Goal: Task Accomplishment & Management: Manage account settings

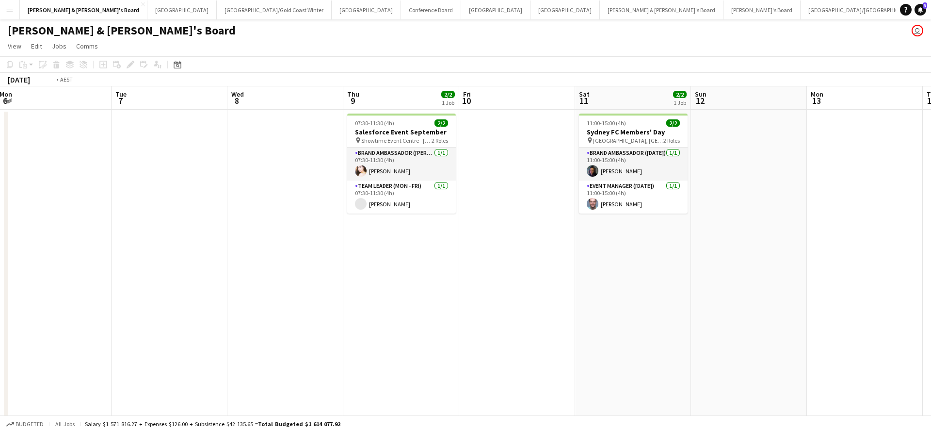
scroll to position [0, 464]
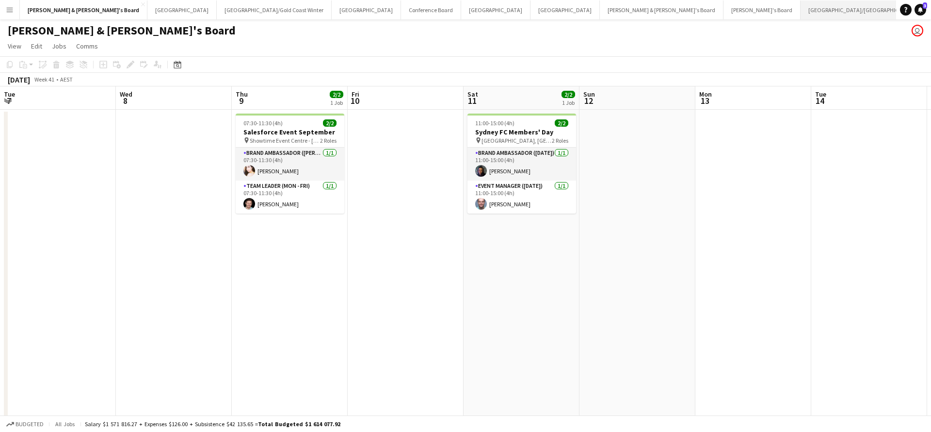
click at [801, 3] on button "[GEOGRAPHIC_DATA]/[GEOGRAPHIC_DATA] Close" at bounding box center [863, 9] width 125 height 19
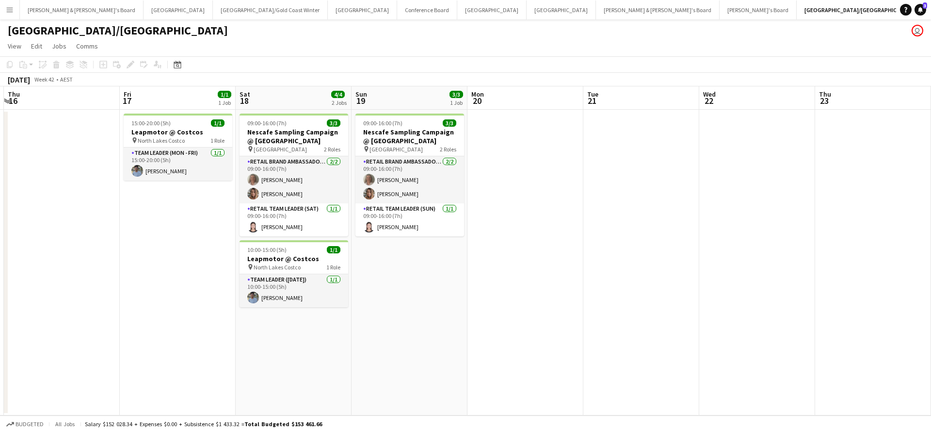
scroll to position [0, 345]
click at [457, 11] on button "Melbourne Close" at bounding box center [491, 9] width 69 height 19
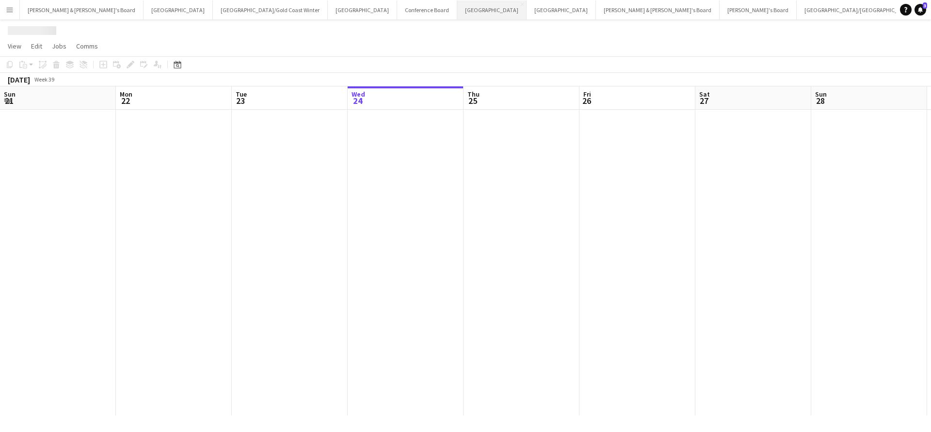
click at [457, 11] on button "Melbourne Close" at bounding box center [491, 9] width 69 height 19
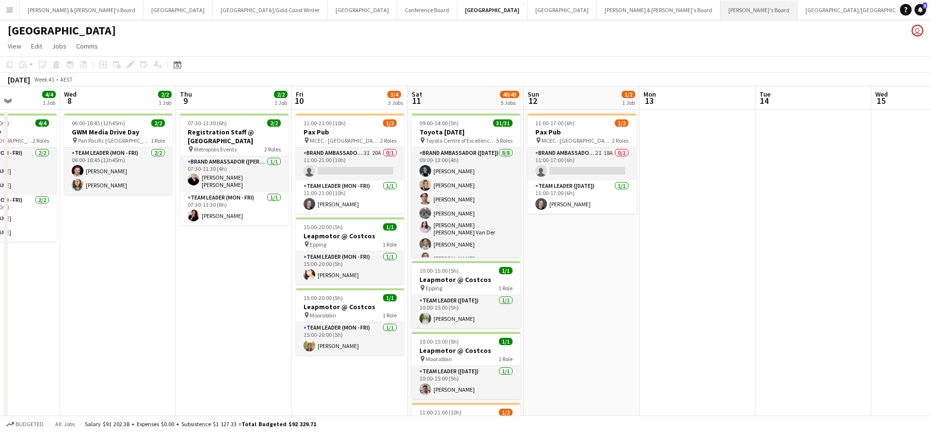
click at [721, 8] on button "Tennille's Board Close" at bounding box center [759, 9] width 77 height 19
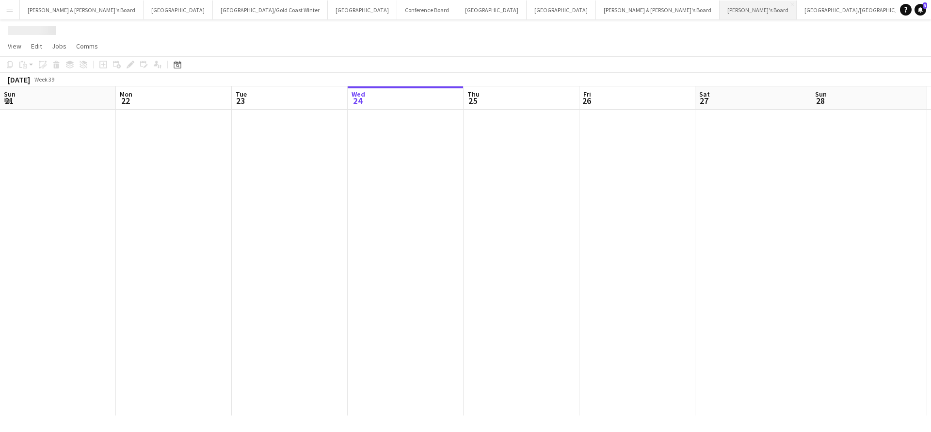
click at [720, 8] on button "Tennille's Board Close" at bounding box center [758, 9] width 77 height 19
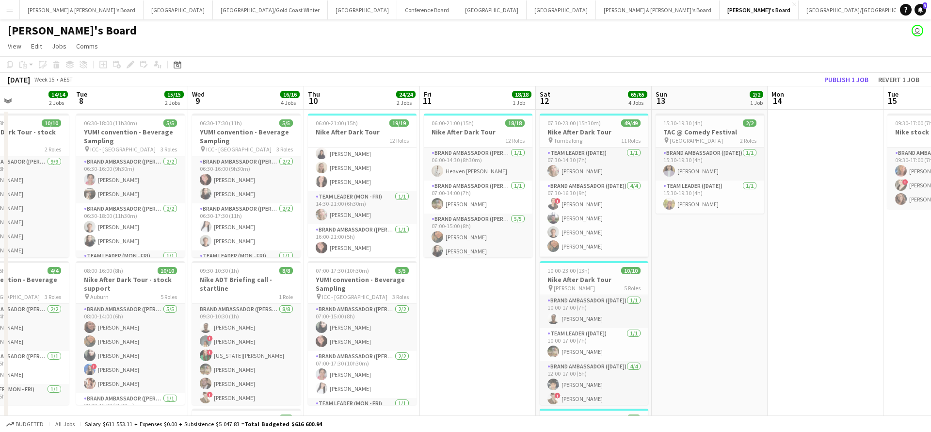
scroll to position [385, 0]
click at [367, 132] on h3 "Nike After Dark Tour" at bounding box center [362, 132] width 109 height 9
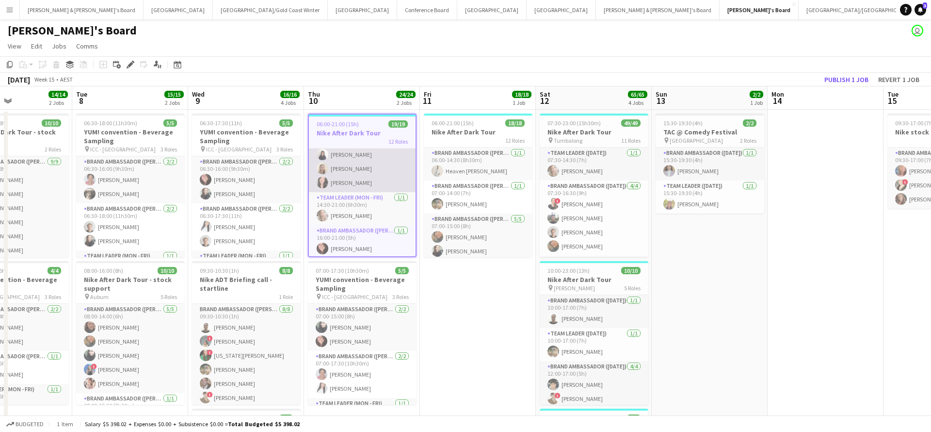
click at [365, 166] on app-card-role "Brand Ambassador (Mon - Fri) [DATE] 14:30-21:00 (6h30m) [PERSON_NAME] [PERSON_N…" at bounding box center [362, 154] width 107 height 75
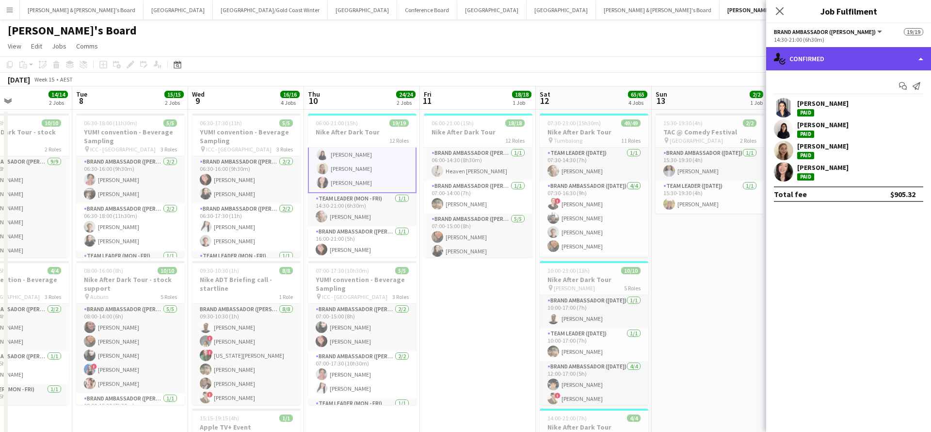
click at [818, 58] on div "single-neutral-actions-check-2 Confirmed" at bounding box center [848, 58] width 165 height 23
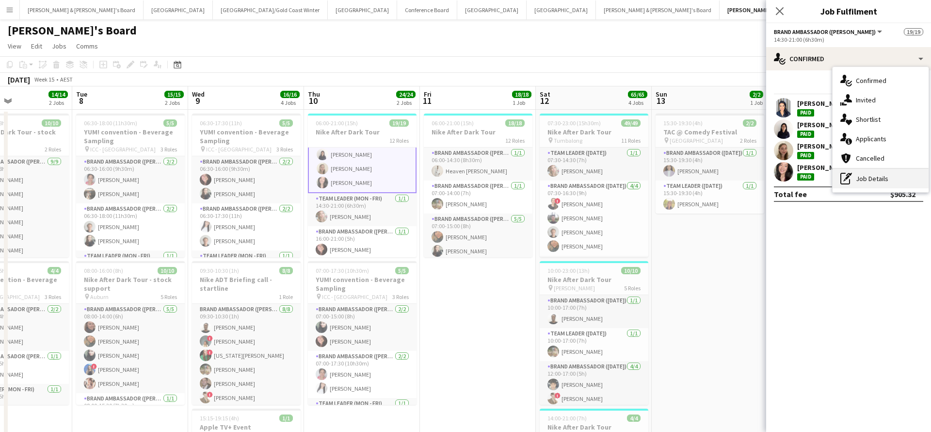
click at [861, 177] on div "pen-write Job Details" at bounding box center [881, 178] width 96 height 19
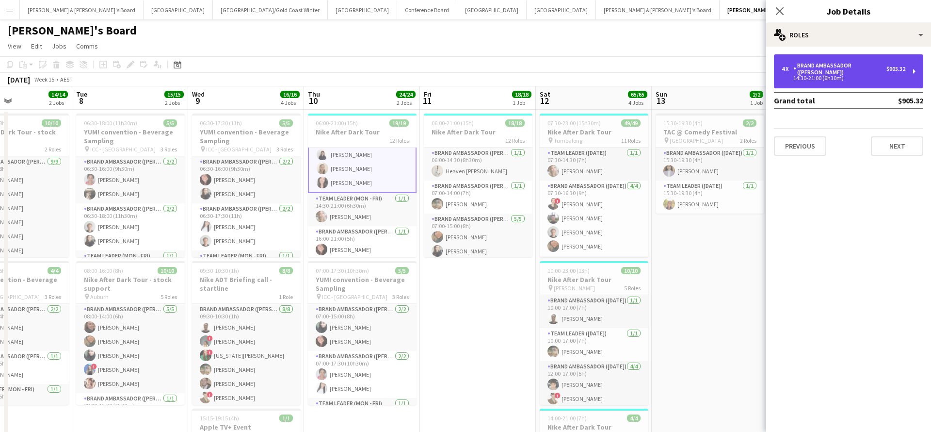
click at [835, 76] on div "14:30-21:00 (6h30m)" at bounding box center [844, 78] width 124 height 5
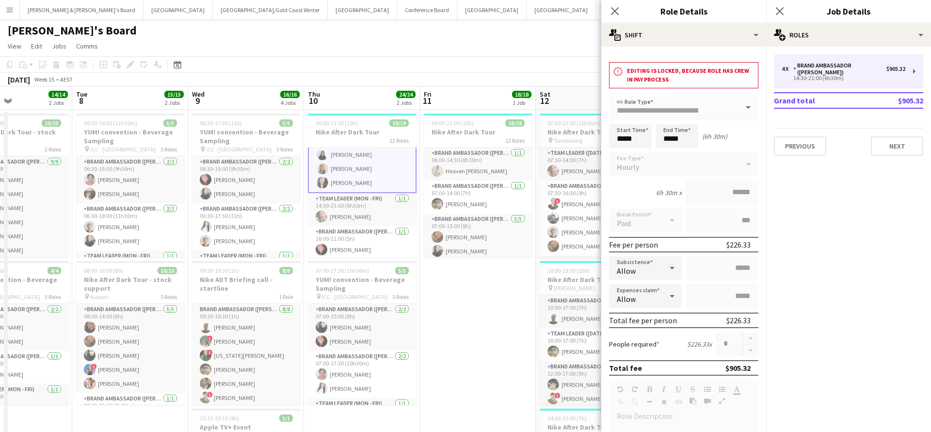
click at [489, 351] on app-date-cell "06:00-21:00 (15h) 18/18 Nike After Dark Tour 12 Roles Brand Ambassador (Mon - F…" at bounding box center [478, 418] width 116 height 617
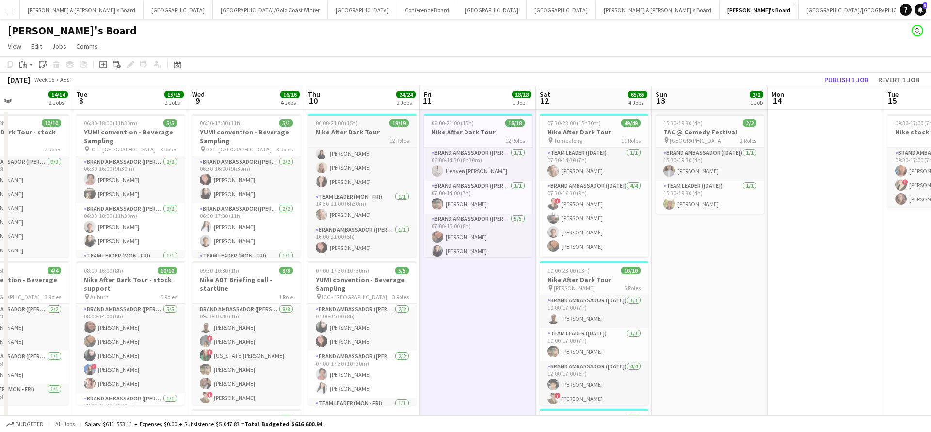
click at [382, 137] on div "12 Roles" at bounding box center [362, 140] width 109 height 8
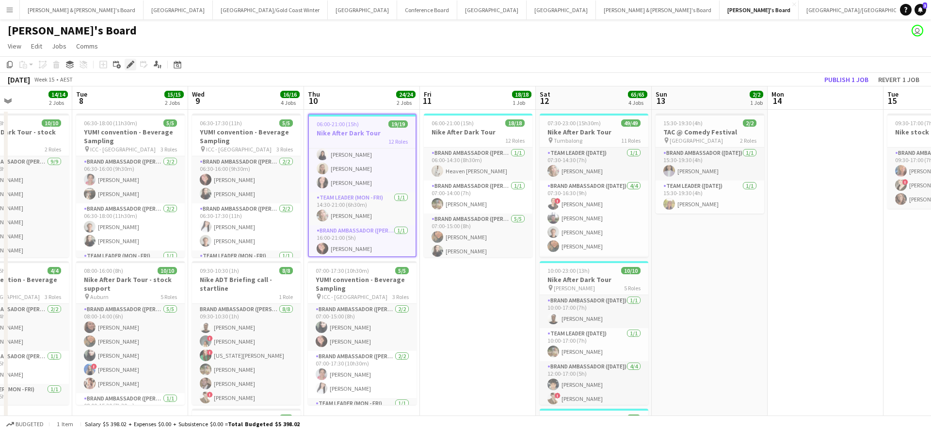
click at [129, 65] on icon at bounding box center [130, 64] width 5 height 5
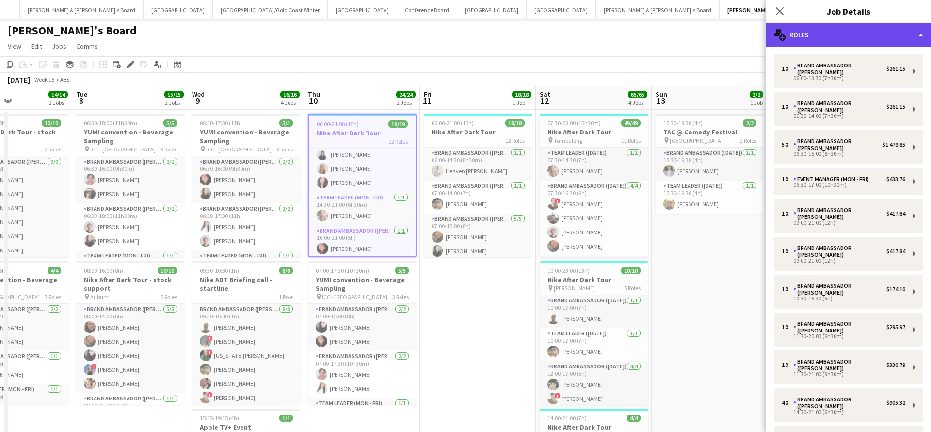
click at [825, 32] on div "multiple-users-add Roles" at bounding box center [848, 34] width 165 height 23
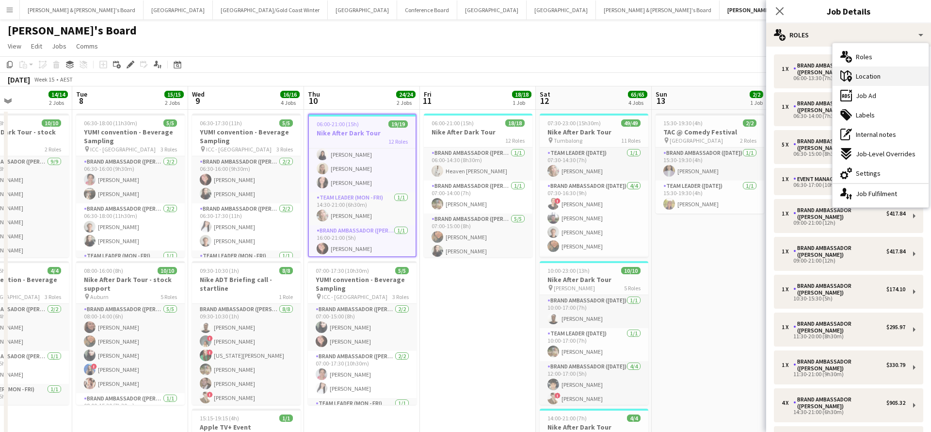
click at [875, 79] on span "Location" at bounding box center [868, 76] width 25 height 9
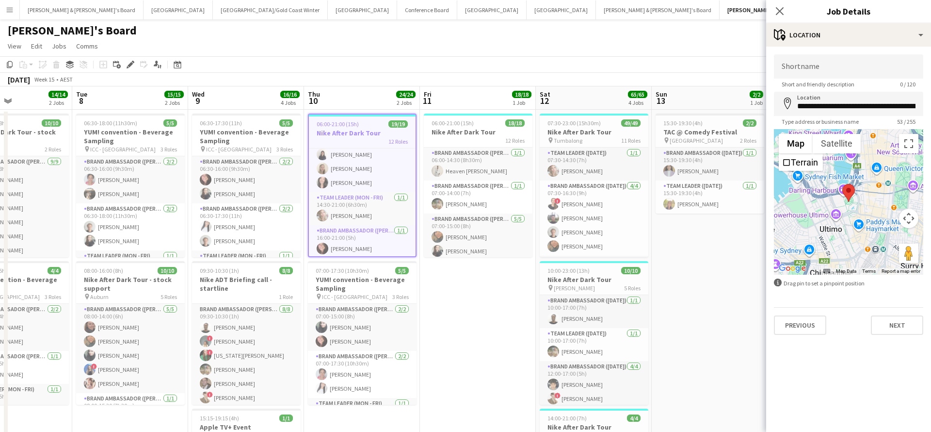
click at [688, 306] on app-date-cell "15:30-19:30 (4h) 2/2 TAC @ Comedy Festival pin Melbourne 2 Roles Brand Ambassad…" at bounding box center [710, 418] width 116 height 617
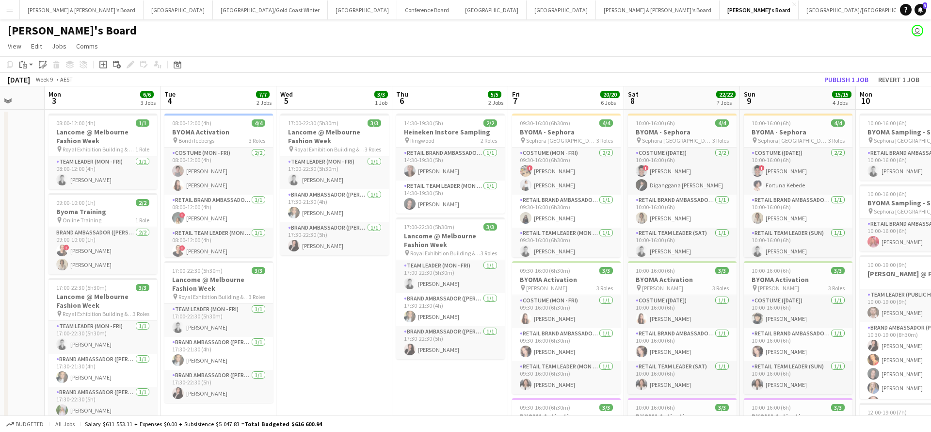
scroll to position [0, 302]
click at [57, 8] on button "[PERSON_NAME] & [PERSON_NAME]'s Board Close" at bounding box center [82, 9] width 124 height 19
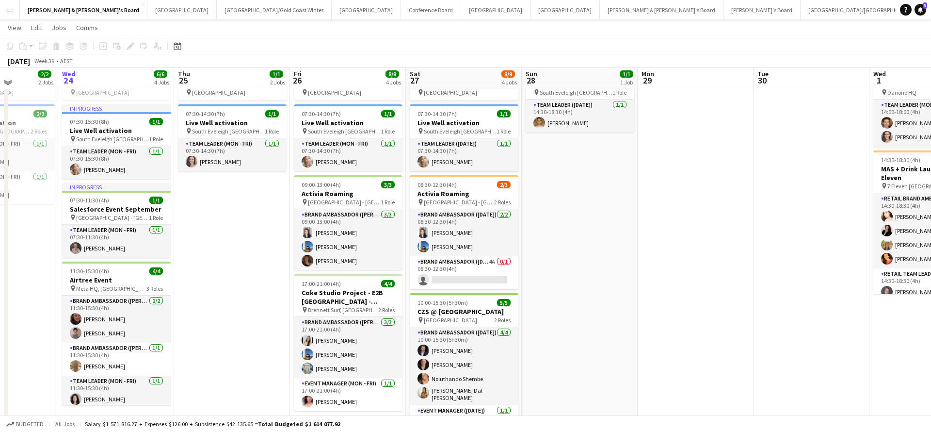
scroll to position [61, 0]
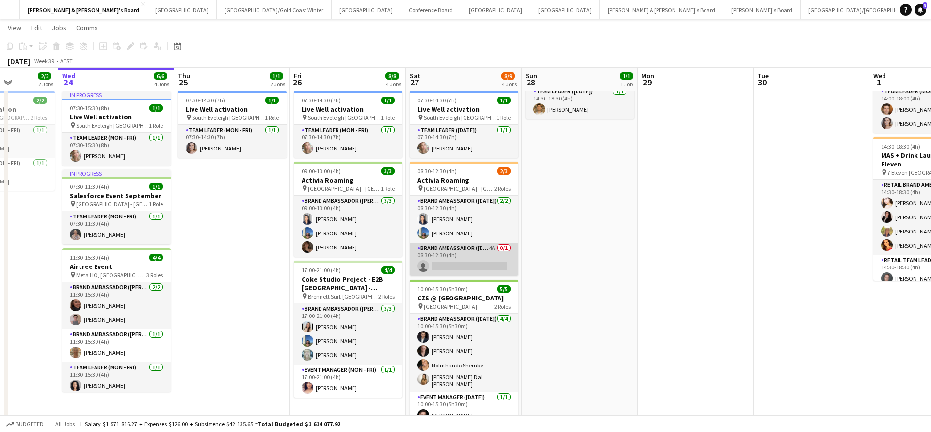
click at [482, 258] on app-card-role "Brand Ambassador ([DATE]) 4A 0/1 08:30-12:30 (4h) single-neutral-actions" at bounding box center [464, 259] width 109 height 33
click at [449, 262] on app-card-role "Brand Ambassador ([DATE]) 4A 0/1 08:30-12:30 (4h) single-neutral-actions" at bounding box center [464, 259] width 109 height 33
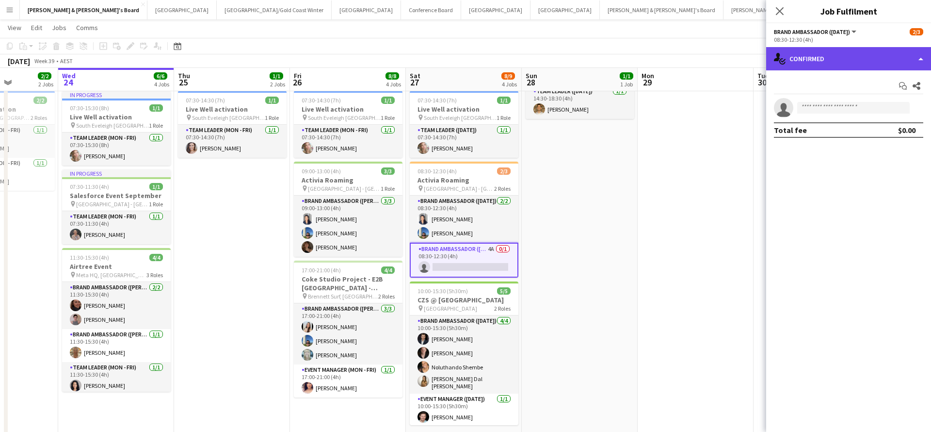
click at [831, 59] on div "single-neutral-actions-check-2 Confirmed" at bounding box center [848, 58] width 165 height 23
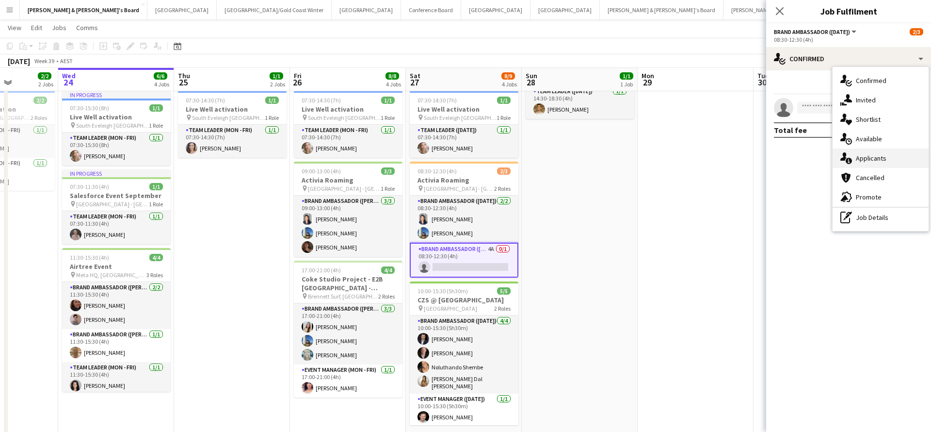
click at [881, 156] on span "Applicants" at bounding box center [871, 158] width 31 height 9
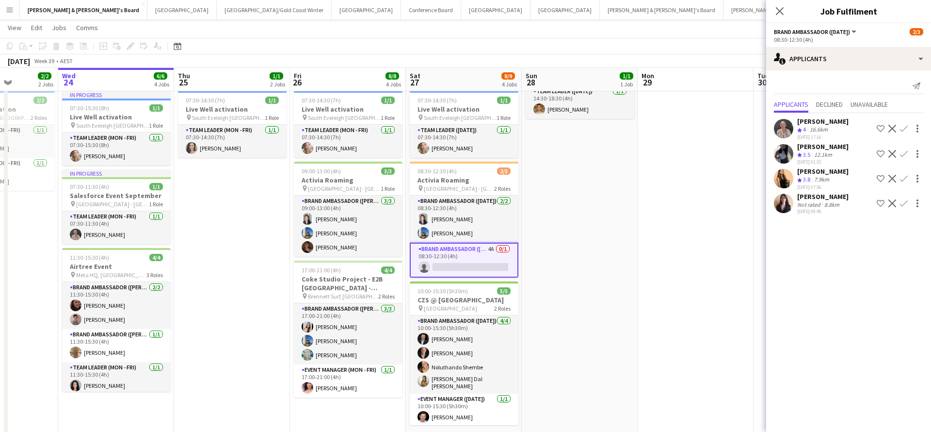
click at [826, 201] on div "[PERSON_NAME]" at bounding box center [822, 196] width 51 height 9
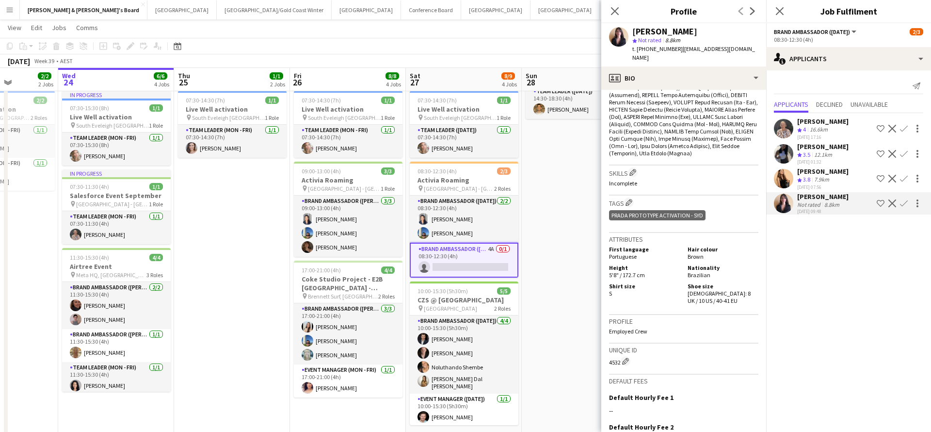
scroll to position [419, 0]
click at [560, 328] on app-date-cell "14:30-18:30 (4h) 1/1 Live Well activation pin South [PERSON_NAME] 1 Role Team L…" at bounding box center [580, 246] width 116 height 396
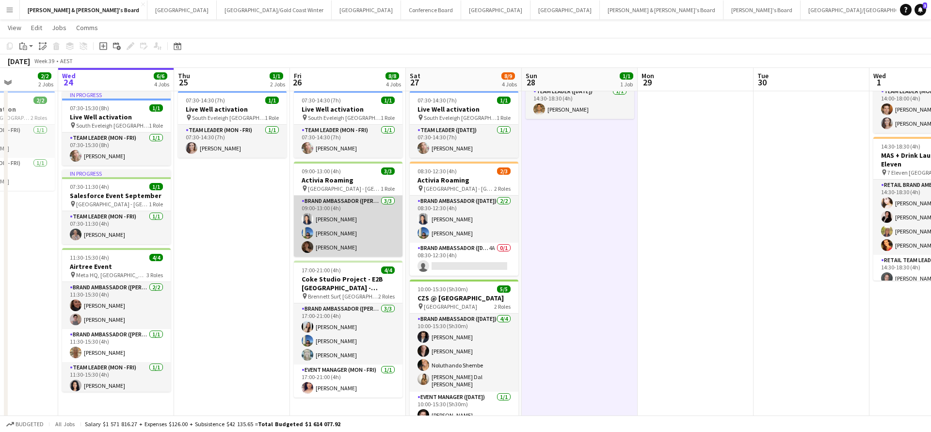
click at [349, 247] on app-card-role "Brand Ambassador (Mon - Fri) [DATE] 09:00-13:00 (4h) [PERSON_NAME] [PERSON_NAME…" at bounding box center [348, 225] width 109 height 61
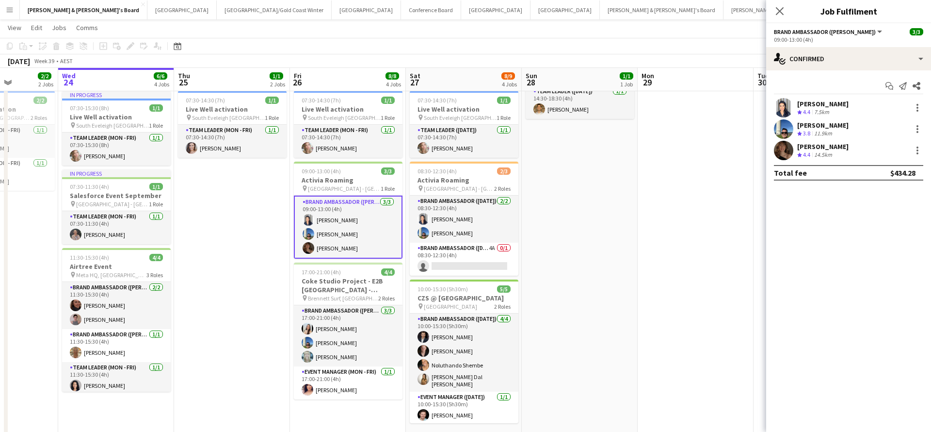
click at [828, 150] on div "[PERSON_NAME]" at bounding box center [822, 146] width 51 height 9
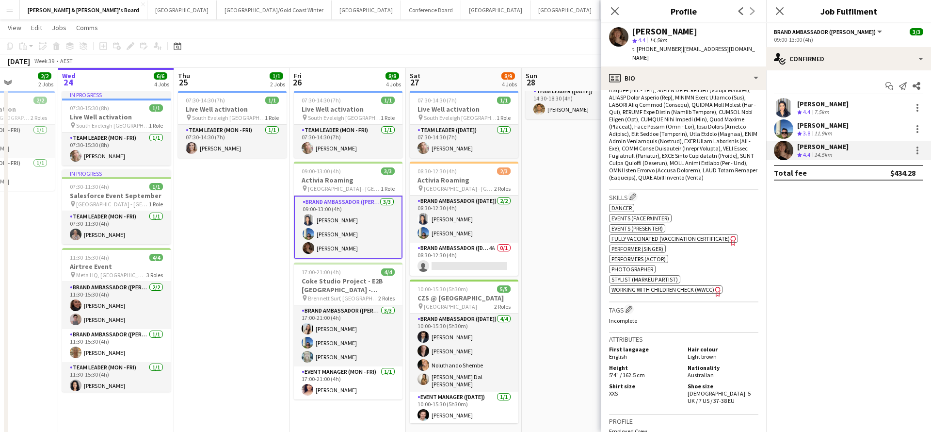
scroll to position [513, 0]
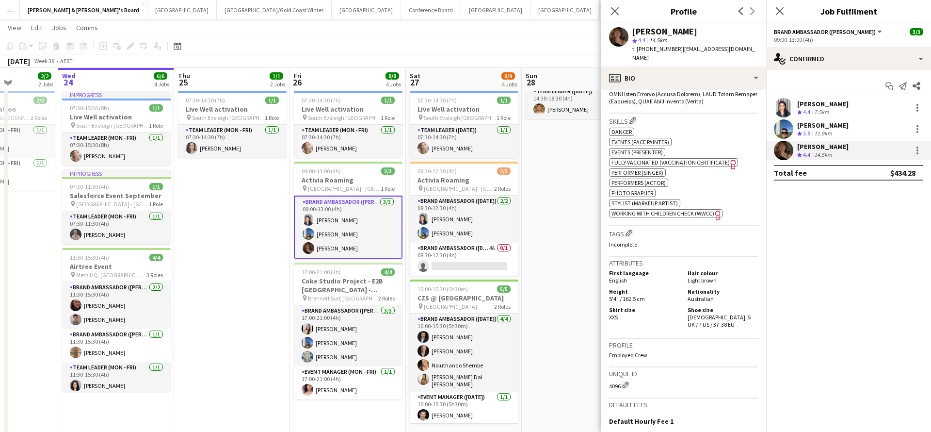
click at [564, 262] on app-date-cell "14:30-18:30 (4h) 1/1 Live Well activation pin South [PERSON_NAME] 1 Role Team L…" at bounding box center [580, 246] width 116 height 396
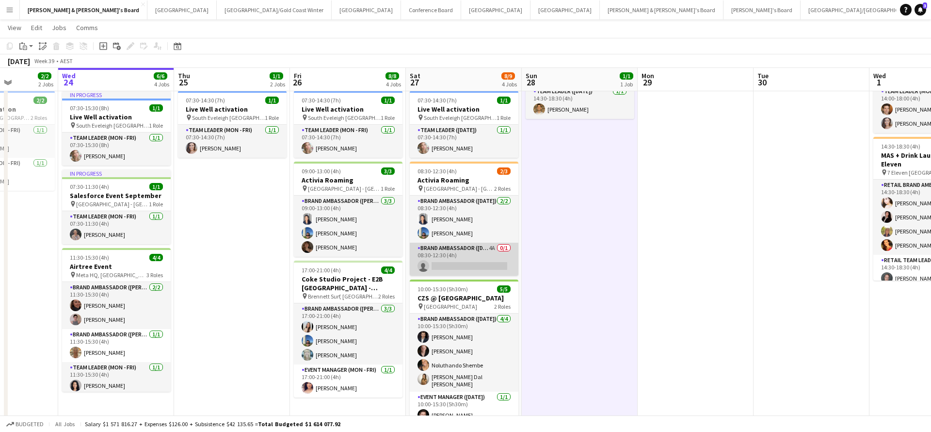
click at [477, 260] on app-card-role "Brand Ambassador ([DATE]) 4A 0/1 08:30-12:30 (4h) single-neutral-actions" at bounding box center [464, 259] width 109 height 33
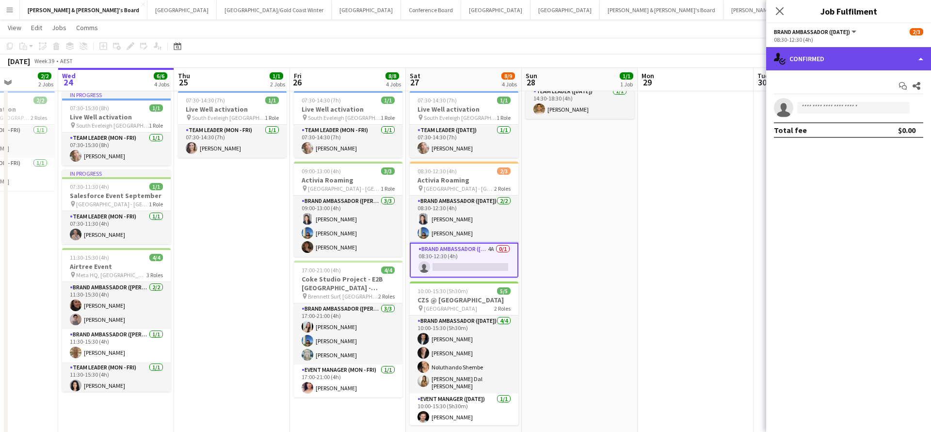
click at [819, 62] on div "single-neutral-actions-check-2 Confirmed" at bounding box center [848, 58] width 165 height 23
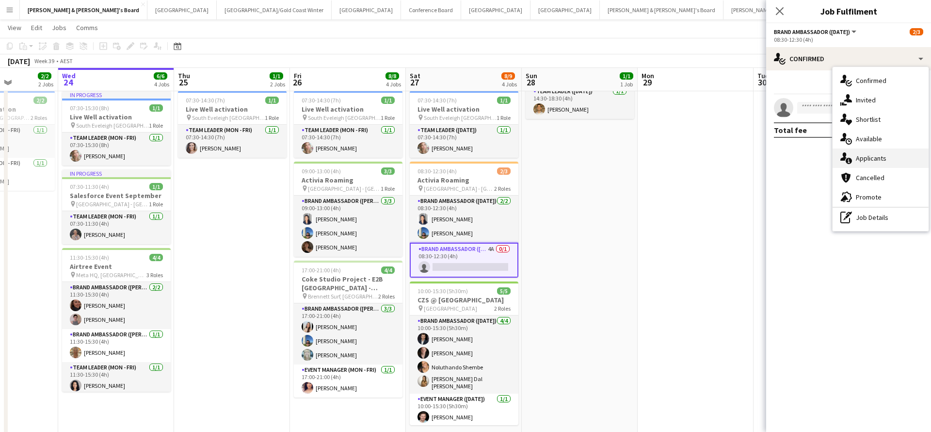
click at [875, 158] on span "Applicants" at bounding box center [871, 158] width 31 height 9
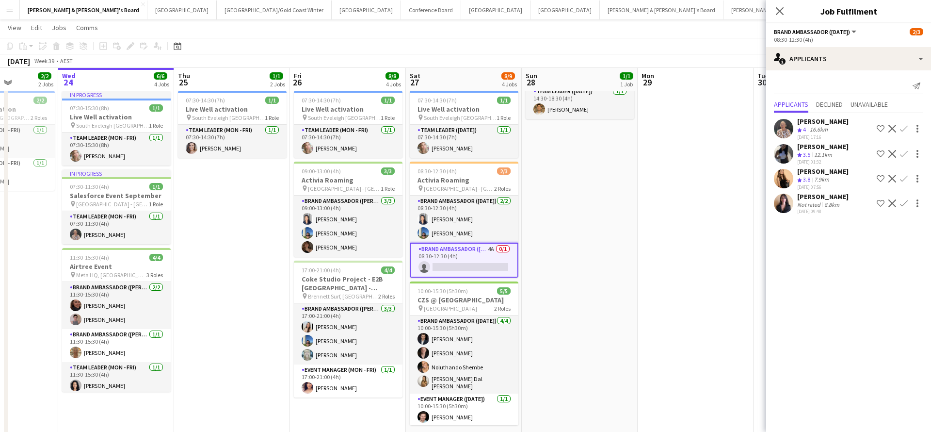
click at [822, 201] on div "[PERSON_NAME]" at bounding box center [822, 196] width 51 height 9
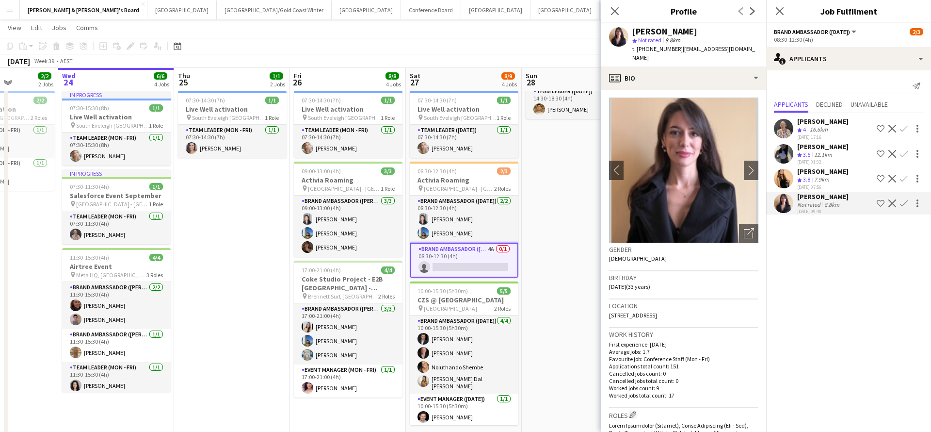
scroll to position [0, 0]
click at [821, 158] on div "[PERSON_NAME] Crew rating 3.5 12.1km [DATE] 01:32" at bounding box center [822, 153] width 51 height 23
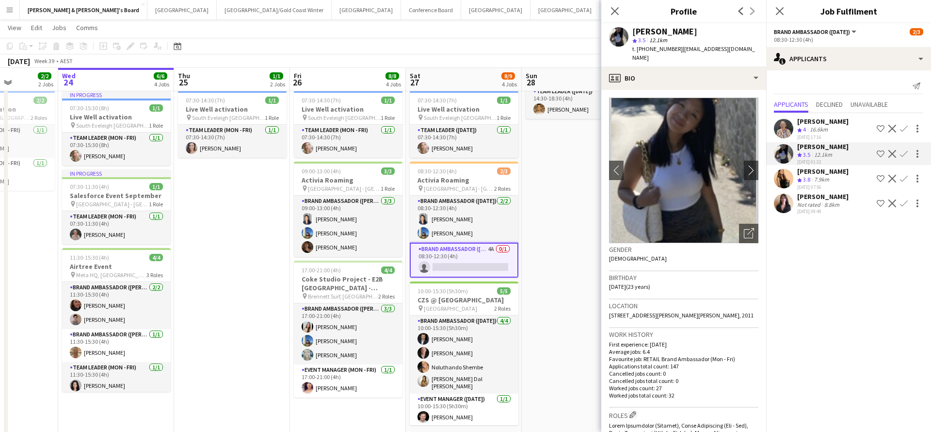
click at [583, 146] on app-date-cell "14:30-18:30 (4h) 1/1 Live Well activation pin South [PERSON_NAME] 1 Role Team L…" at bounding box center [580, 246] width 116 height 396
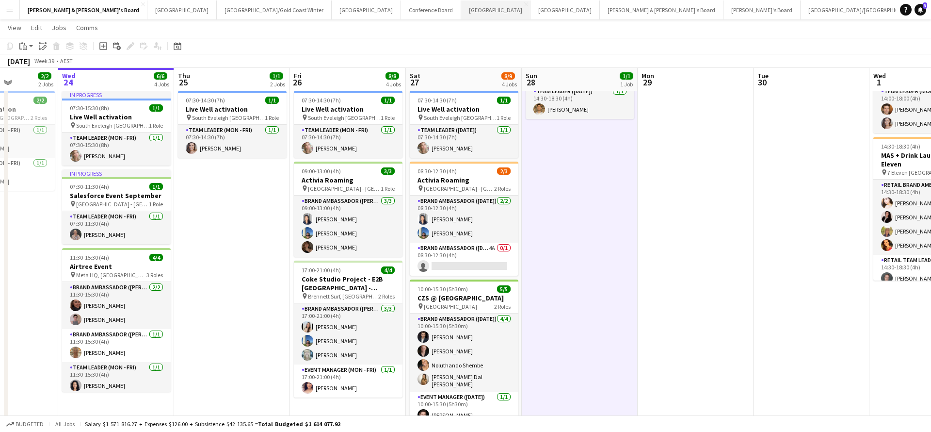
click at [461, 12] on button "Melbourne Close" at bounding box center [495, 9] width 69 height 19
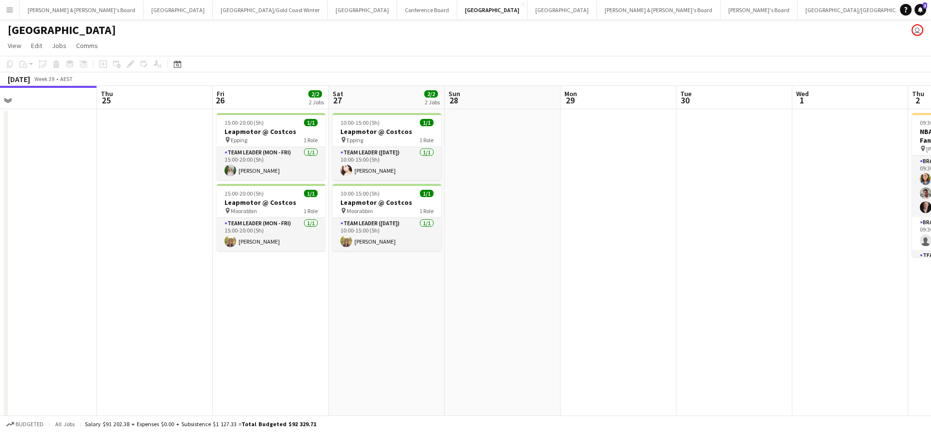
scroll to position [0, 218]
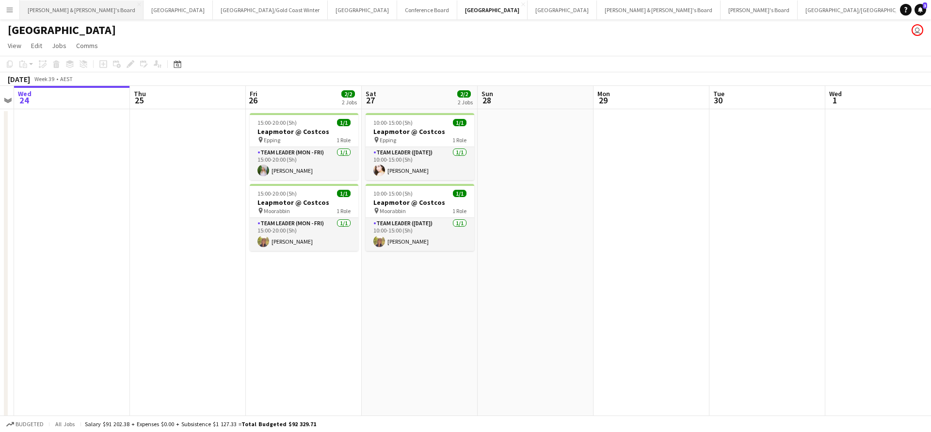
click at [59, 11] on button "[PERSON_NAME] & [PERSON_NAME]'s Board Close" at bounding box center [82, 9] width 124 height 19
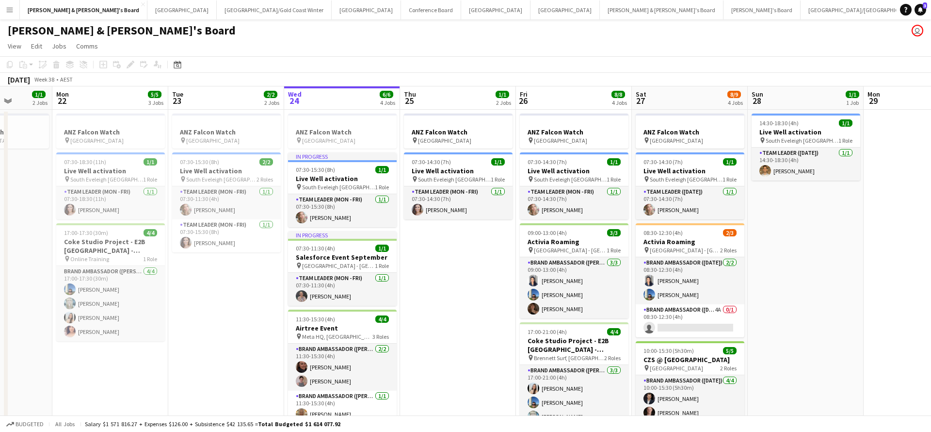
scroll to position [0, 293]
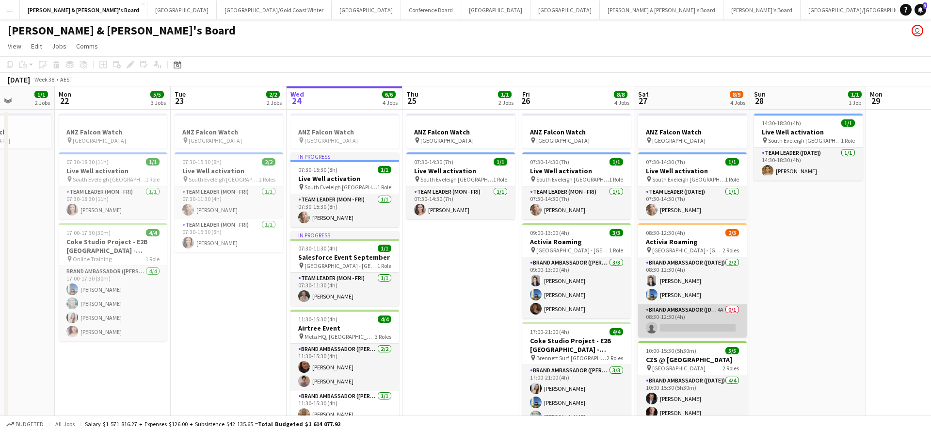
click at [683, 323] on app-card-role "Brand Ambassador ([DATE]) 4A 0/1 08:30-12:30 (4h) single-neutral-actions" at bounding box center [692, 320] width 109 height 33
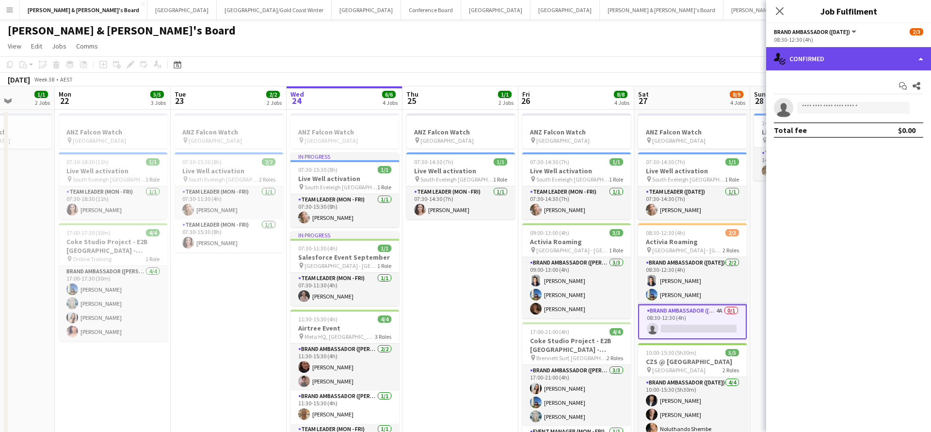
click at [824, 62] on div "single-neutral-actions-check-2 Confirmed" at bounding box center [848, 58] width 165 height 23
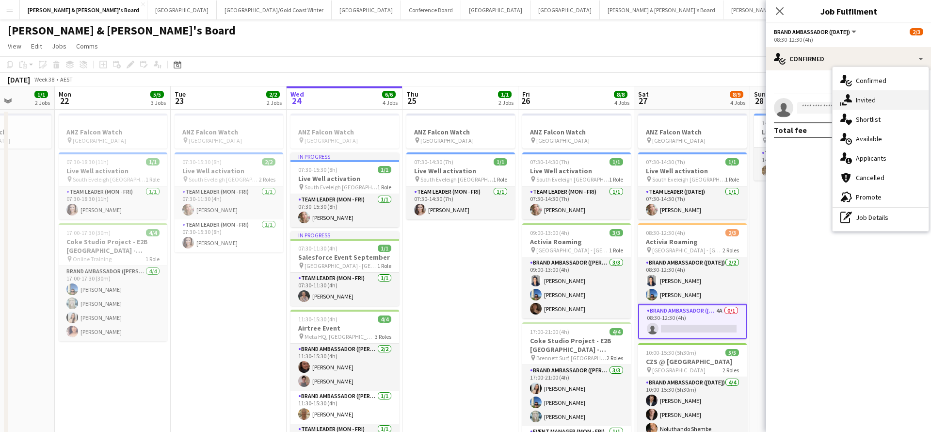
click at [870, 102] on span "Invited" at bounding box center [866, 100] width 20 height 9
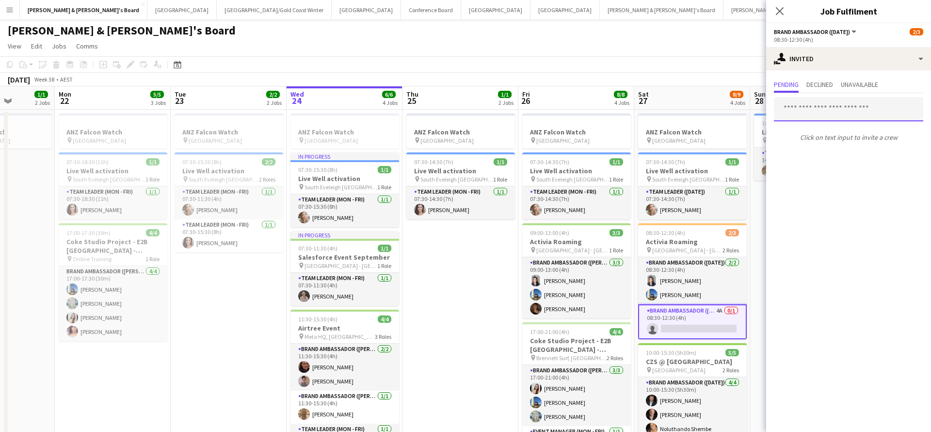
click at [823, 116] on input "text" at bounding box center [848, 109] width 149 height 24
type input "*******"
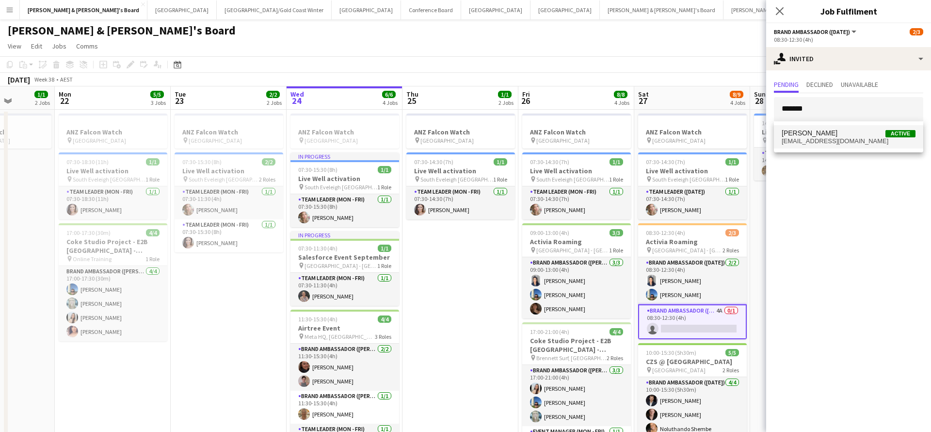
drag, startPoint x: 823, startPoint y: 116, endPoint x: 828, endPoint y: 139, distance: 23.4
click at [828, 139] on span "[EMAIL_ADDRESS][DOMAIN_NAME]" at bounding box center [849, 141] width 134 height 8
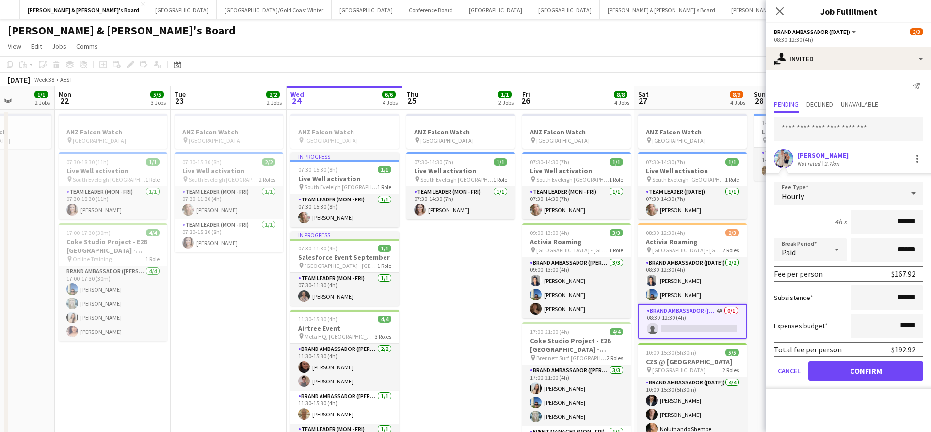
click at [847, 373] on button "Confirm" at bounding box center [866, 370] width 115 height 19
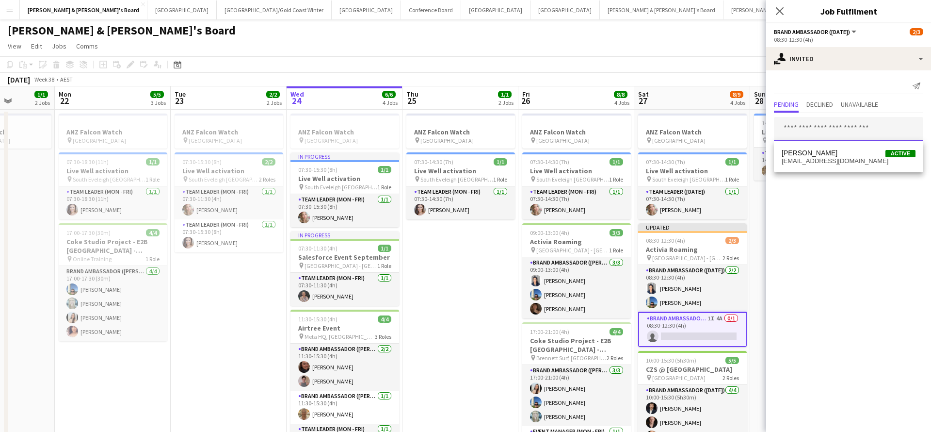
click at [817, 123] on input "text" at bounding box center [848, 129] width 149 height 24
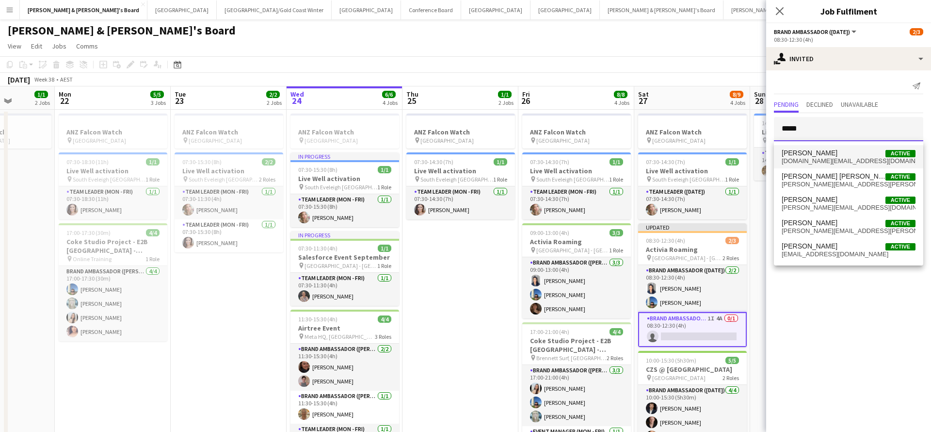
type input "****"
click at [838, 155] on span "[PERSON_NAME]" at bounding box center [810, 153] width 56 height 8
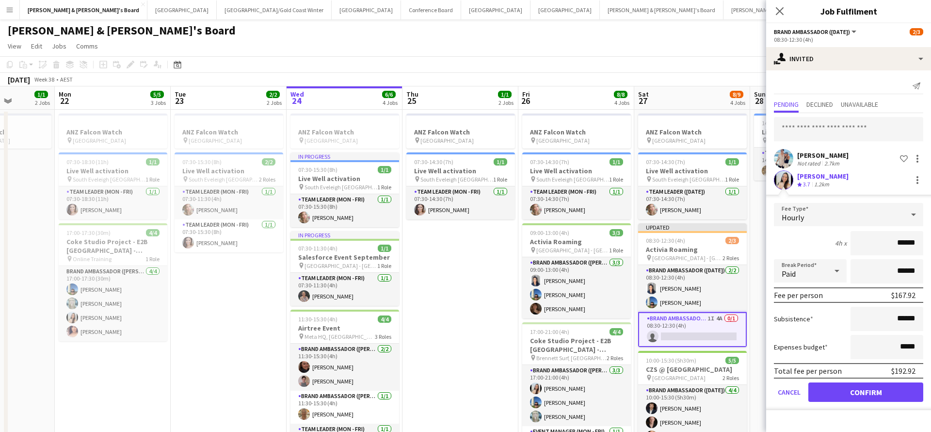
click at [851, 392] on button "Confirm" at bounding box center [866, 391] width 115 height 19
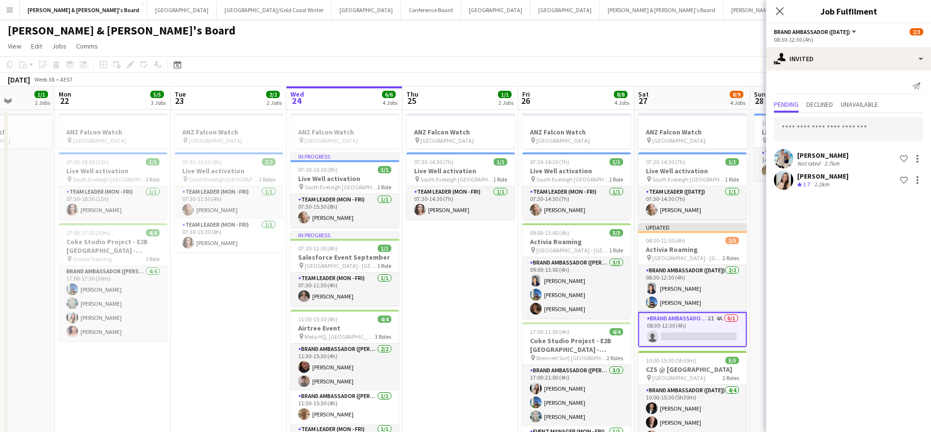
click at [477, 358] on app-date-cell "ANZ Falcon Watch pin [GEOGRAPHIC_DATA] 07:30-14:30 (7h) 1/1 Live Well activatio…" at bounding box center [461, 312] width 116 height 404
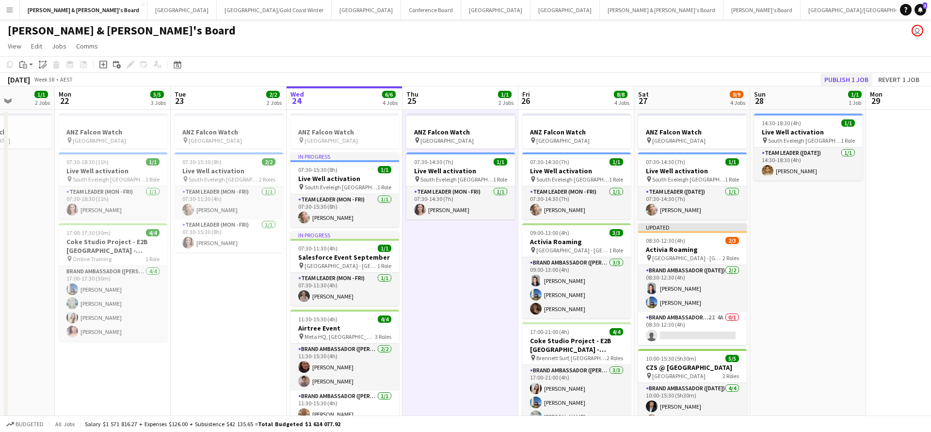
click at [834, 82] on button "Publish 1 job" at bounding box center [847, 79] width 52 height 13
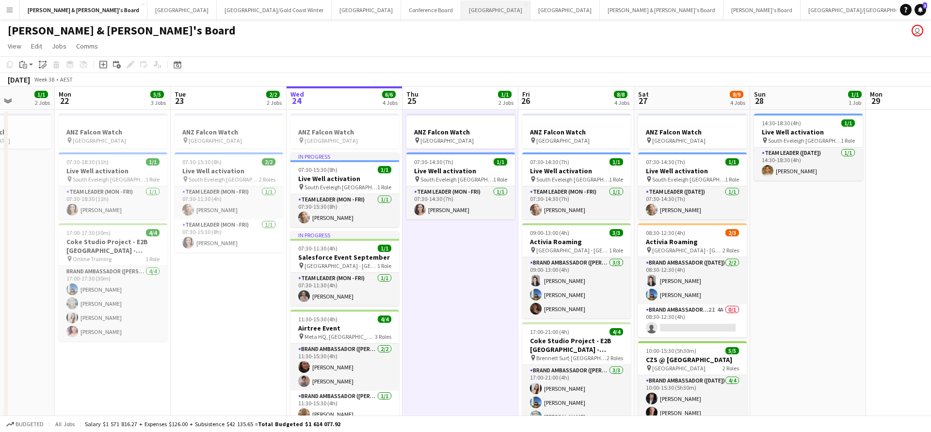
click at [461, 8] on button "Melbourne Close" at bounding box center [495, 9] width 69 height 19
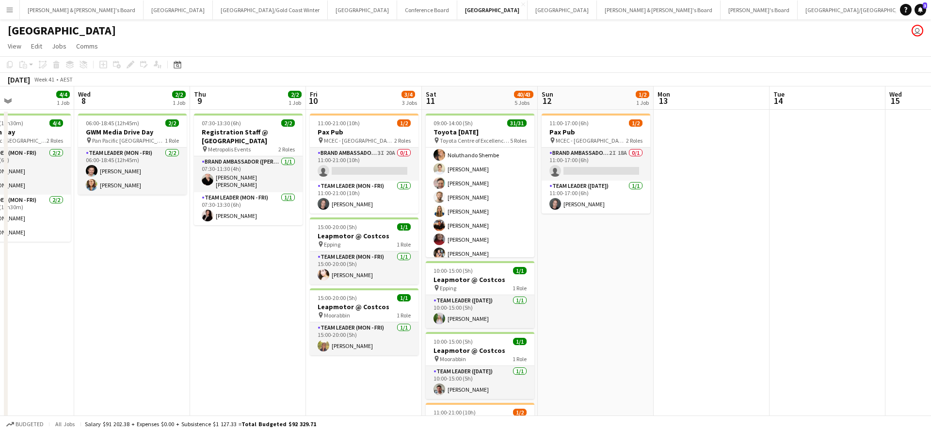
scroll to position [279, 0]
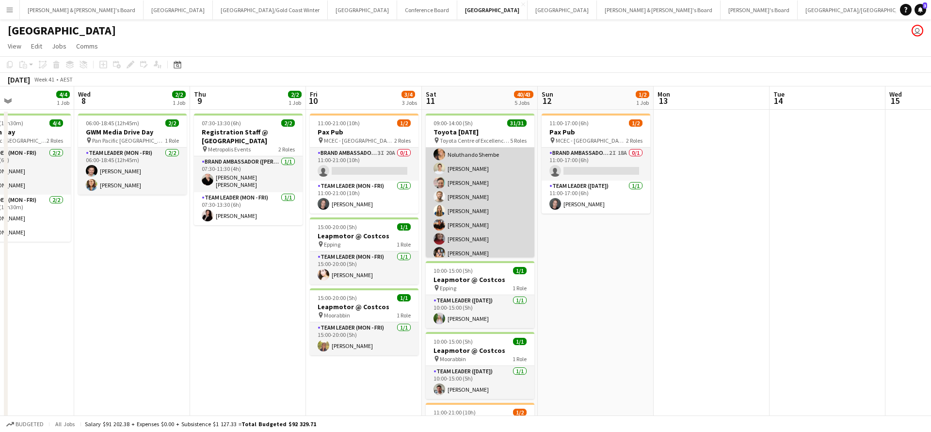
click at [467, 217] on app-card-role "Brand Ambassador ([DATE]) 19/19 09:30-14:00 (4h30m) [PERSON_NAME] [PERSON_NAME]…" at bounding box center [480, 216] width 109 height 289
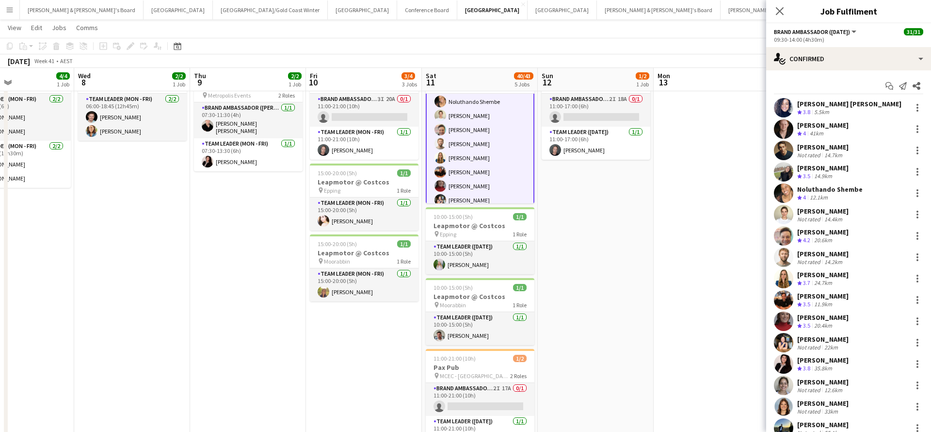
scroll to position [0, 0]
click at [826, 300] on div "11.9km" at bounding box center [824, 304] width 22 height 8
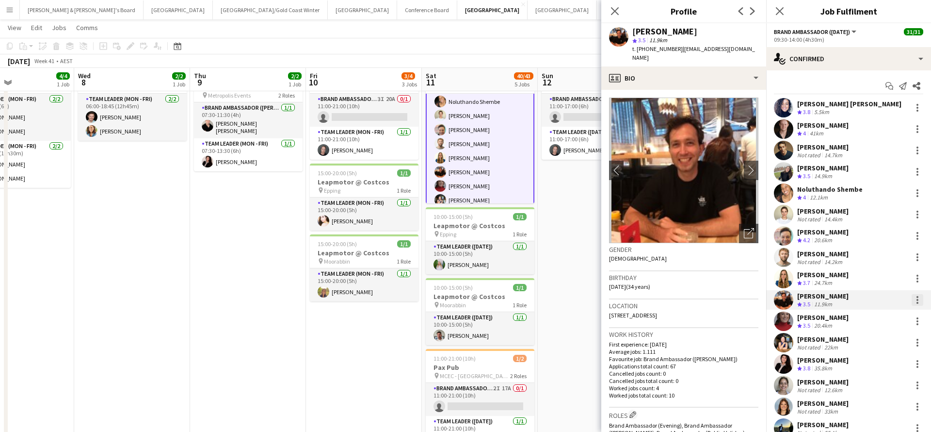
click at [918, 300] on div at bounding box center [918, 300] width 2 height 2
click at [872, 257] on span "Remove" at bounding box center [870, 258] width 29 height 8
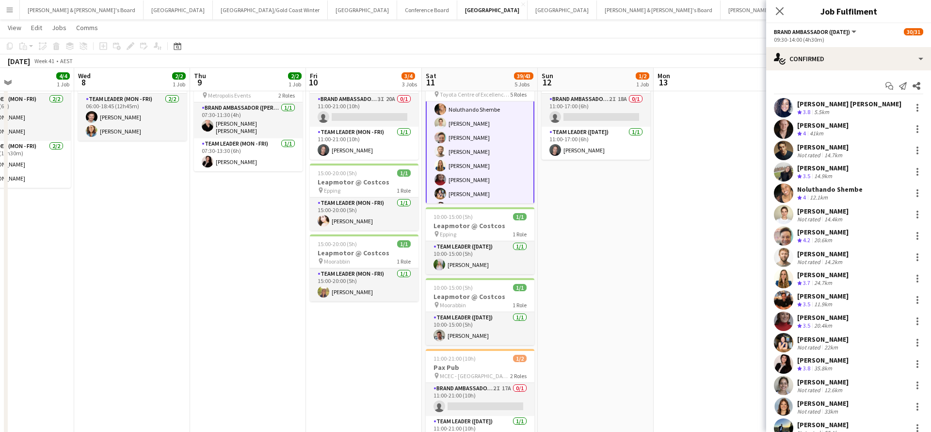
click at [634, 282] on app-date-cell "11:00-17:00 (6h) 1/2 Pax Pub pin MCEC - VIC 2 Roles Brand Ambassador ([DATE]) 2…" at bounding box center [596, 337] width 116 height 562
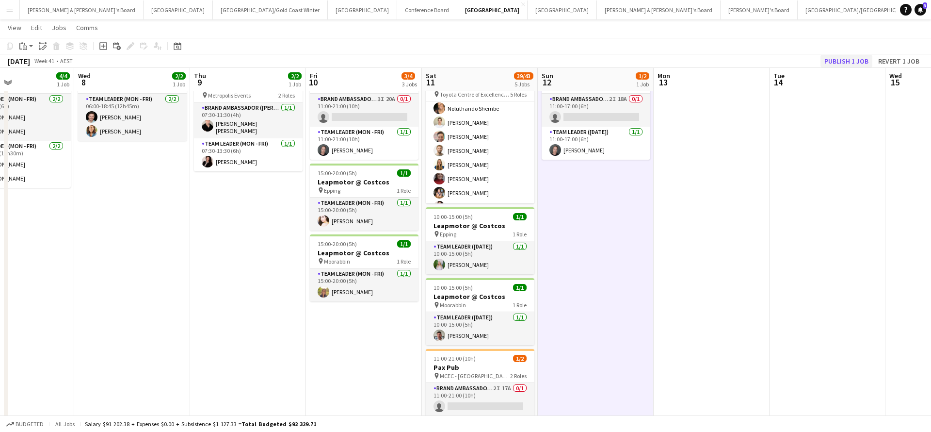
click at [841, 64] on button "Publish 1 job" at bounding box center [847, 61] width 52 height 13
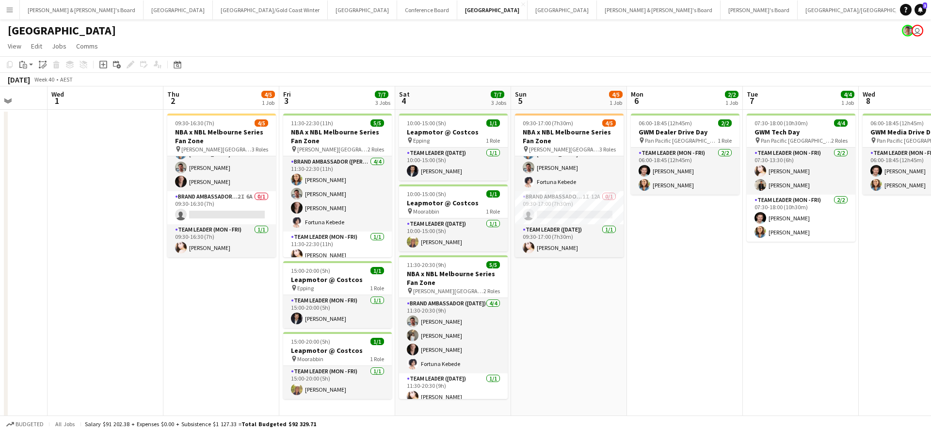
scroll to position [26, 0]
click at [235, 209] on app-card-role "Brand Ambassador (Mon - Fri) 2I 6A 0/1 09:30-16:30 (7h) single-neutral-actions" at bounding box center [221, 207] width 109 height 33
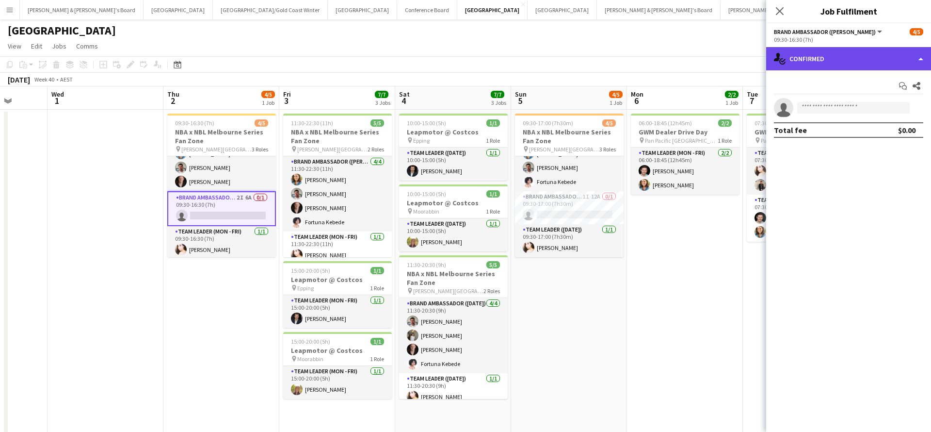
click at [833, 50] on div "single-neutral-actions-check-2 Confirmed" at bounding box center [848, 58] width 165 height 23
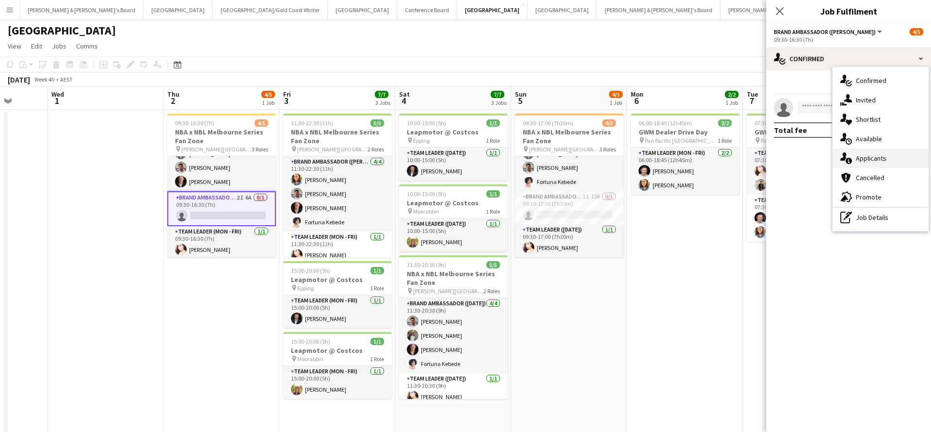
click at [881, 163] on div "single-neutral-actions-information Applicants" at bounding box center [881, 157] width 96 height 19
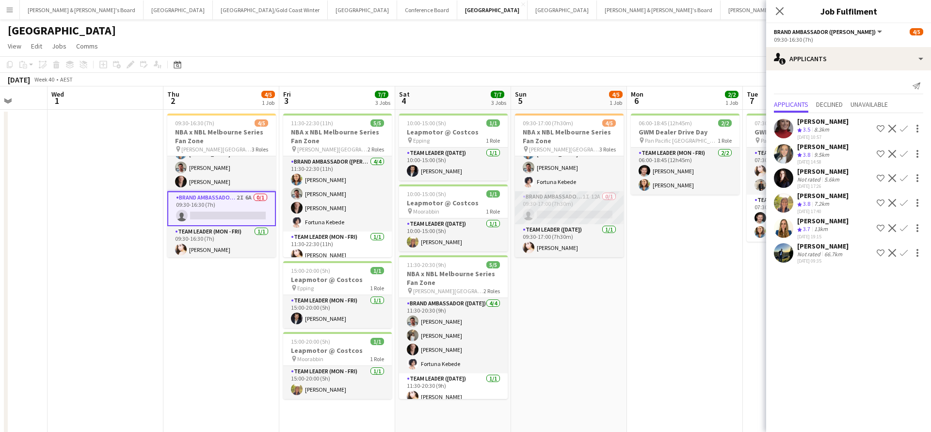
click at [553, 208] on app-card-role "Brand Ambassador ([DATE]) 1I 12A 0/1 09:30-17:00 (7h30m) single-neutral-actions" at bounding box center [569, 207] width 109 height 33
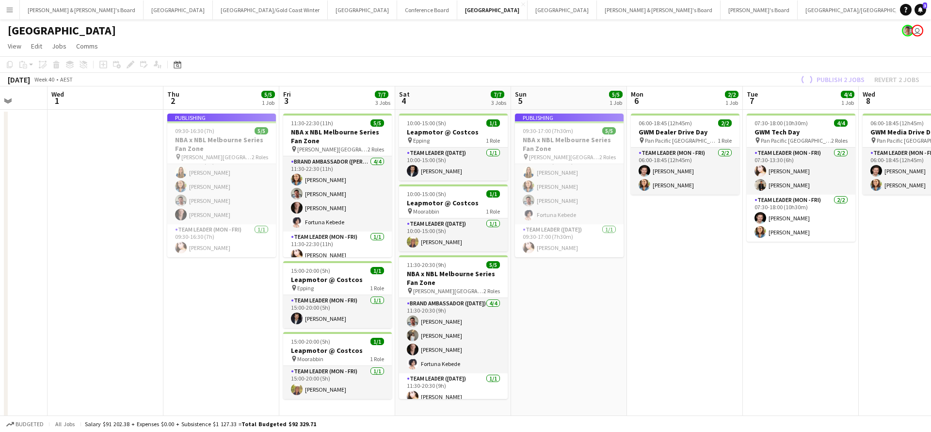
scroll to position [7, 0]
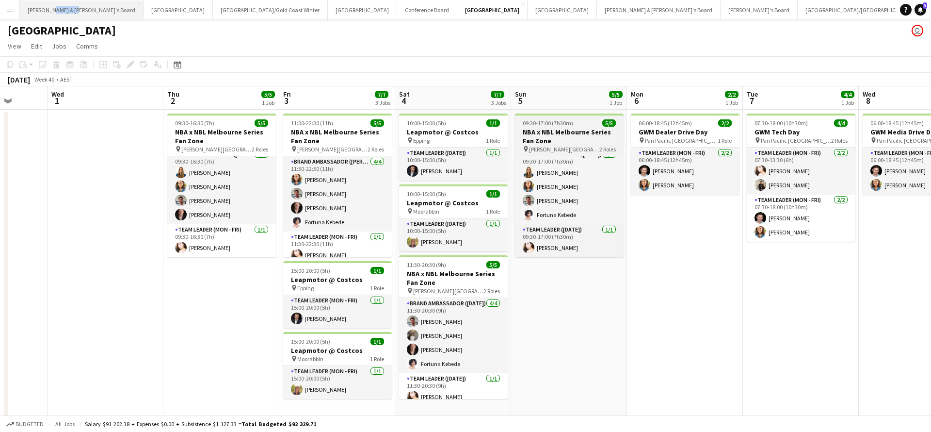
click at [39, 6] on button "[PERSON_NAME] & [PERSON_NAME]'s Board Close" at bounding box center [82, 9] width 124 height 19
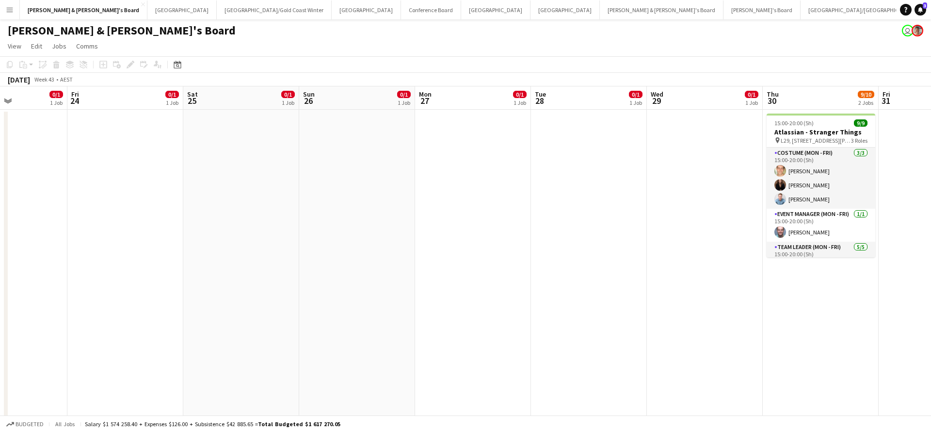
scroll to position [0, 280]
click at [801, 200] on app-card-role "Costume (Mon - Fri) [DATE] 15:00-20:00 (5h) [PERSON_NAME] [PERSON_NAME] [PERSON…" at bounding box center [821, 177] width 109 height 61
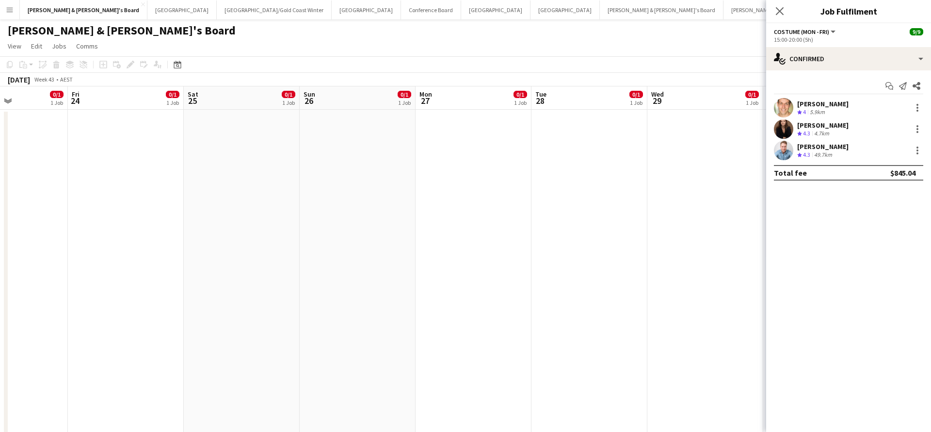
click at [812, 155] on div "Crew rating 4.3" at bounding box center [804, 155] width 15 height 8
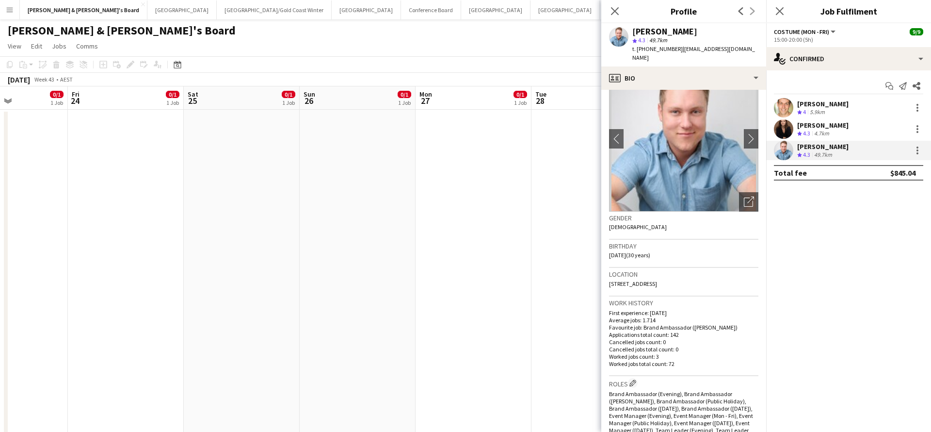
scroll to position [44, 0]
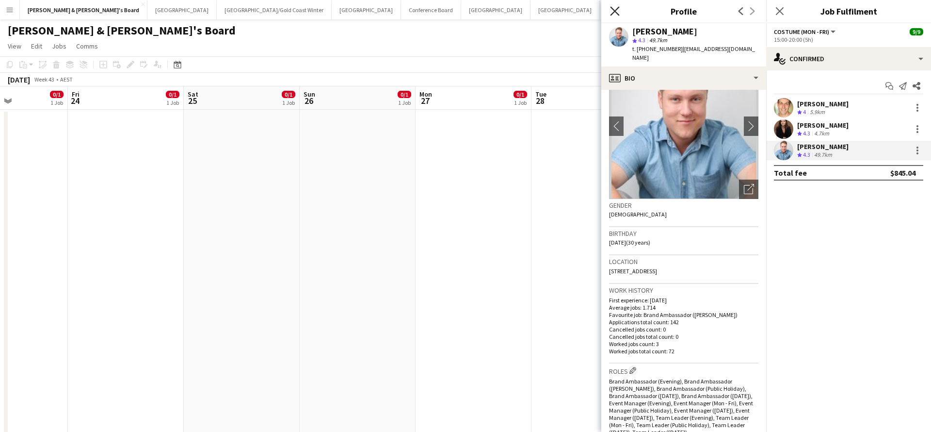
click at [615, 15] on icon "Close pop-in" at bounding box center [614, 10] width 9 height 9
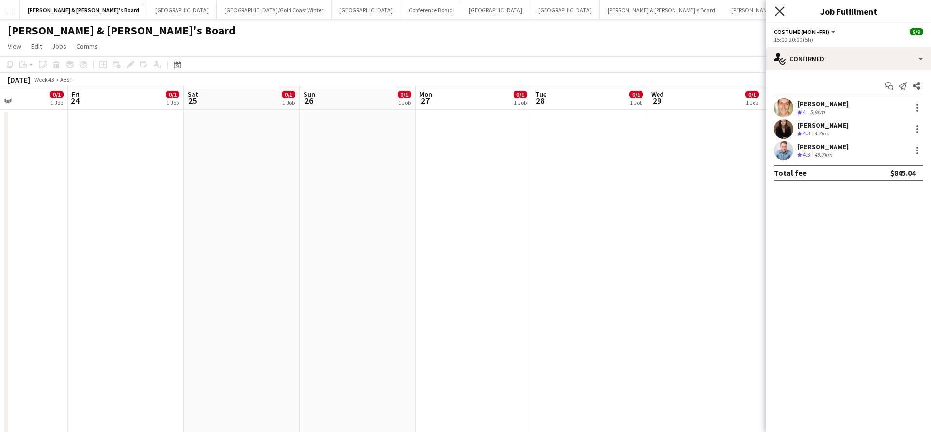
click at [778, 12] on icon "Close pop-in" at bounding box center [779, 10] width 9 height 9
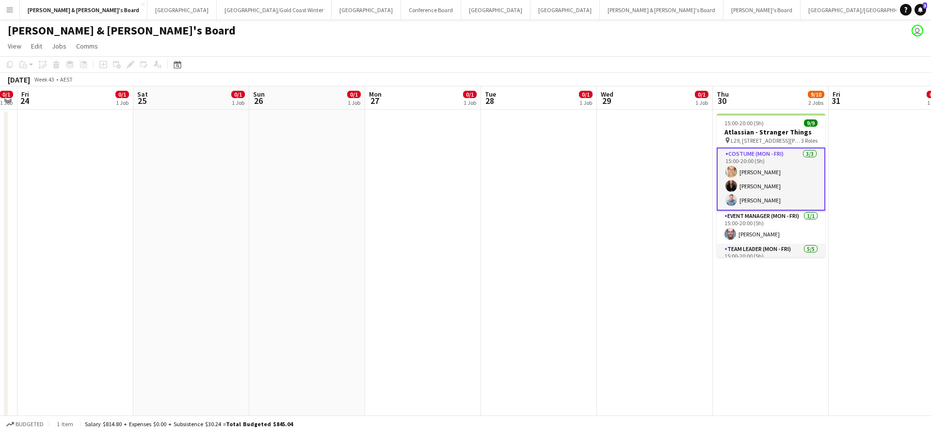
scroll to position [0, 331]
click at [799, 182] on app-card-role "Costume (Mon - Fri) [DATE] 15:00-20:00 (5h) [PERSON_NAME] [PERSON_NAME] [PERSON…" at bounding box center [770, 178] width 109 height 63
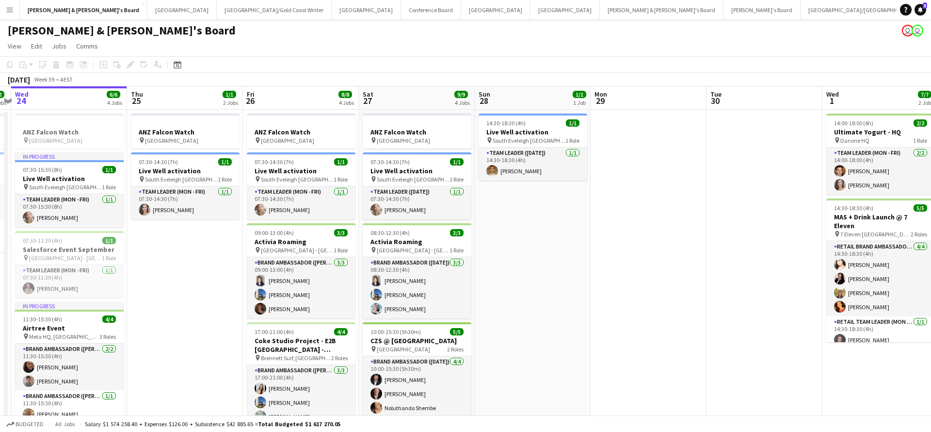
scroll to position [0, 220]
